Goal: Navigation & Orientation: Find specific page/section

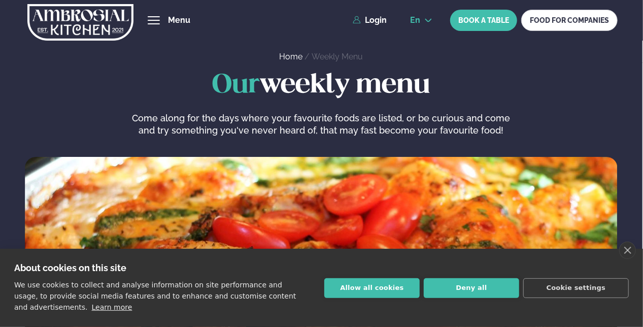
click at [432, 16] on icon at bounding box center [428, 20] width 8 height 8
click at [423, 58] on link "is" at bounding box center [421, 59] width 39 height 20
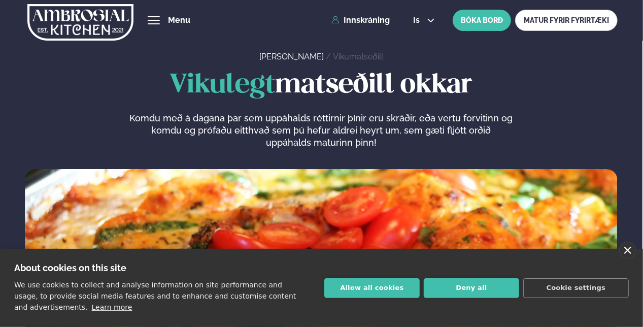
click at [635, 251] on link "close" at bounding box center [627, 250] width 17 height 17
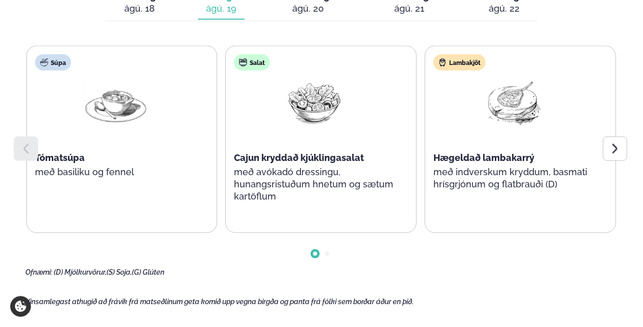
scroll to position [512, 0]
click at [612, 150] on icon at bounding box center [615, 149] width 12 height 12
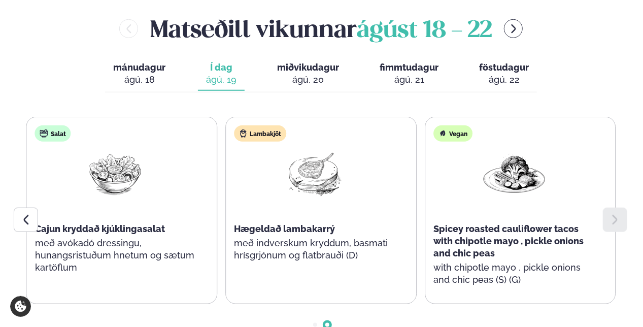
scroll to position [430, 0]
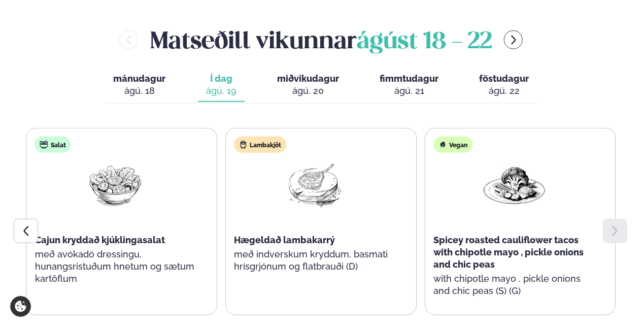
click at [315, 96] on div "ágú. 20" at bounding box center [308, 91] width 62 height 12
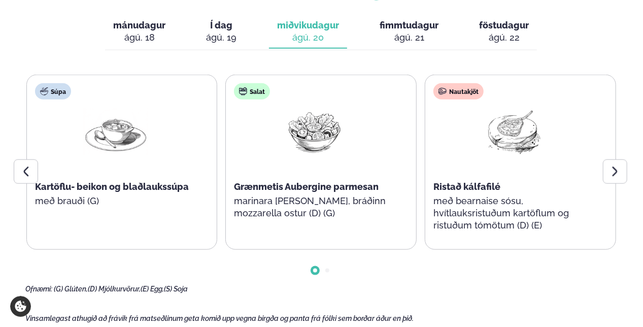
scroll to position [484, 0]
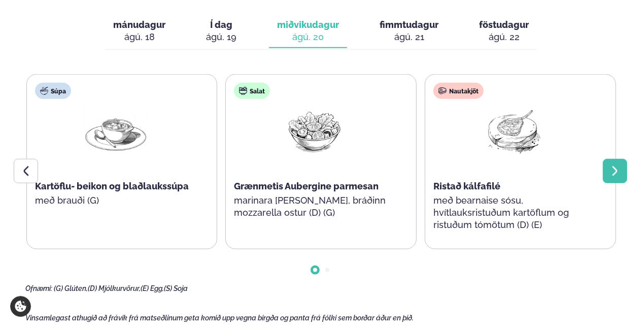
click at [618, 175] on icon at bounding box center [615, 171] width 12 height 12
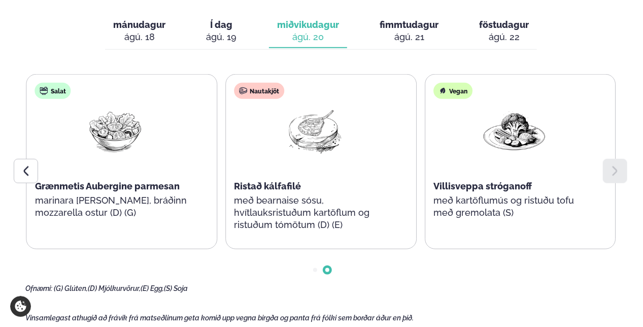
click at [418, 36] on div "ágú. 21" at bounding box center [409, 37] width 59 height 12
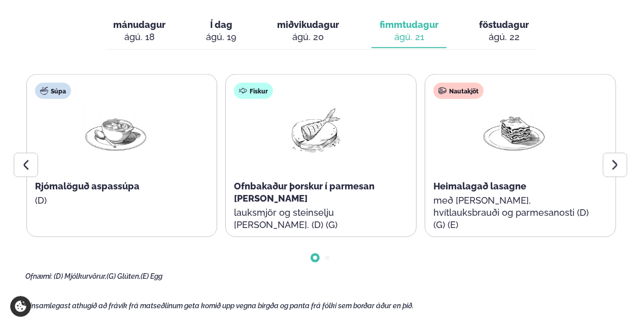
click at [501, 39] on div "ágú. 22" at bounding box center [504, 37] width 50 height 12
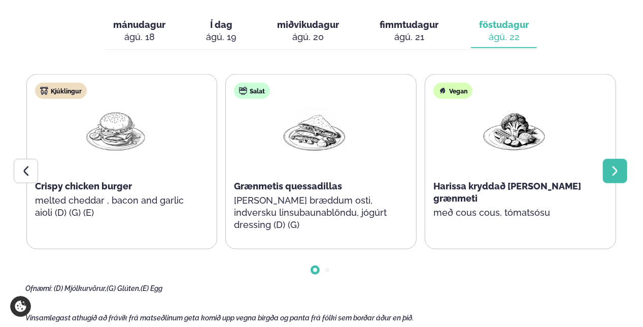
click at [624, 171] on div at bounding box center [615, 171] width 24 height 24
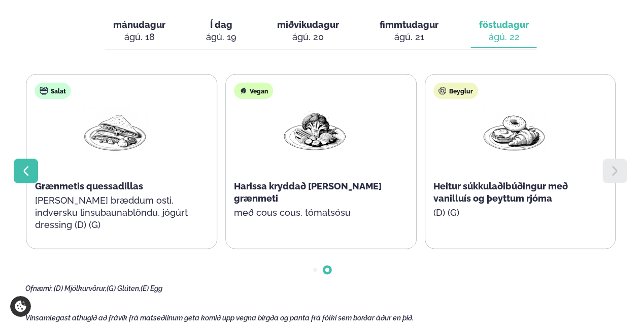
click at [28, 171] on icon at bounding box center [26, 171] width 12 height 12
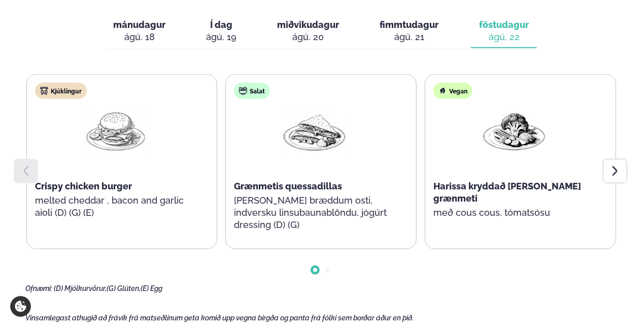
click at [219, 33] on div "ágú. 19" at bounding box center [221, 37] width 30 height 12
